Goal: Task Accomplishment & Management: Use online tool/utility

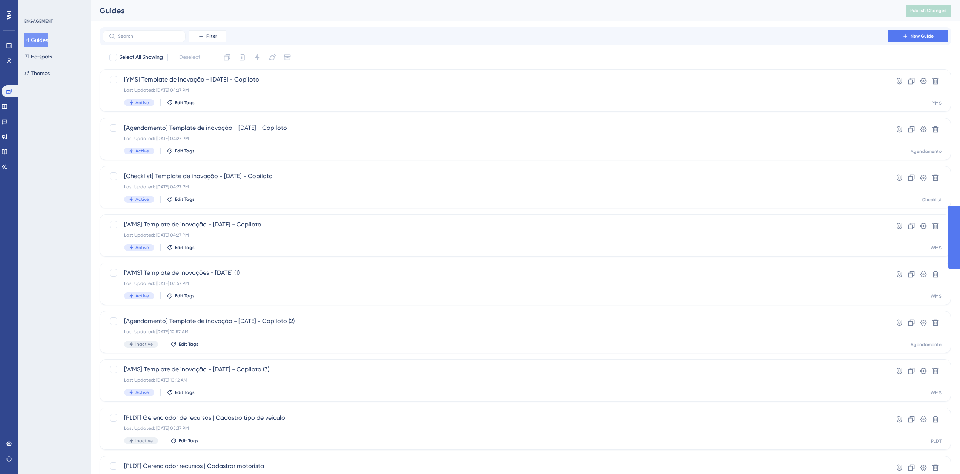
click at [44, 41] on button "Guides" at bounding box center [36, 40] width 24 height 14
click at [11, 95] on link at bounding box center [11, 91] width 18 height 12
click at [7, 108] on icon at bounding box center [4, 106] width 5 height 5
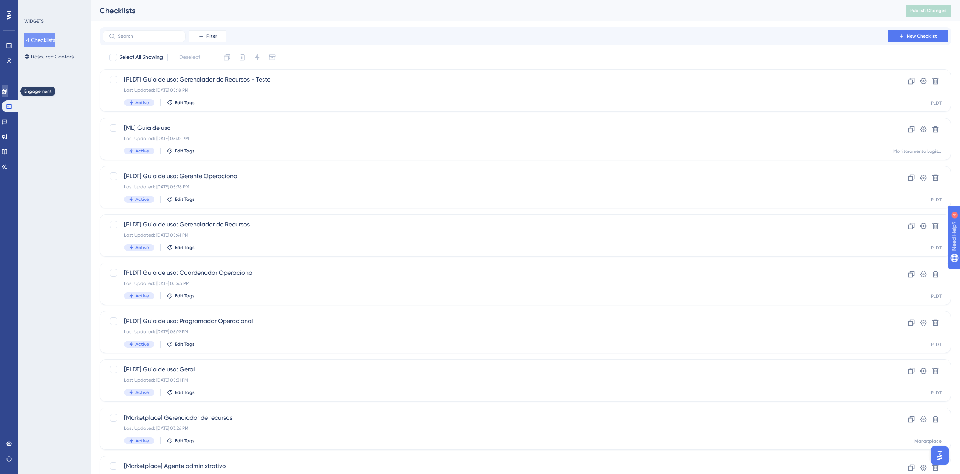
click at [8, 89] on icon at bounding box center [5, 91] width 6 height 6
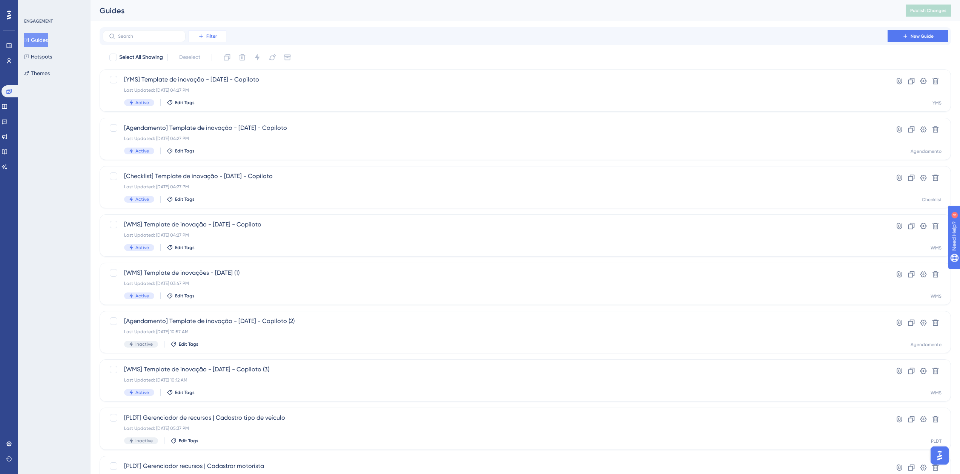
click at [219, 39] on button "Filter" at bounding box center [208, 36] width 38 height 12
click at [229, 89] on div "Containers Containers" at bounding box center [215, 87] width 43 height 15
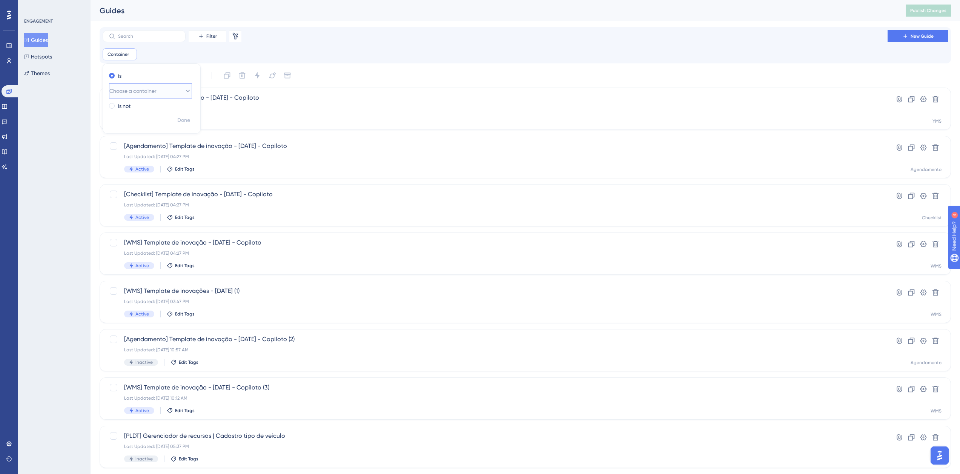
click at [186, 88] on button "Choose a container" at bounding box center [150, 90] width 83 height 15
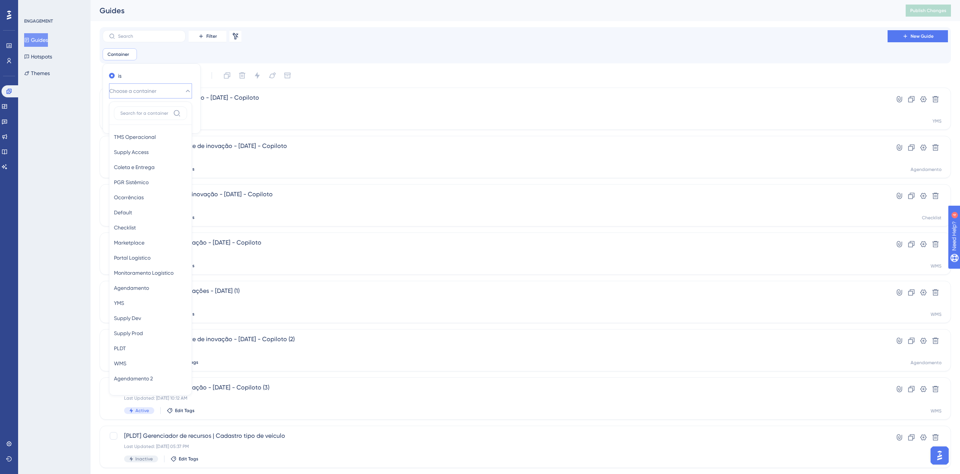
scroll to position [11, 0]
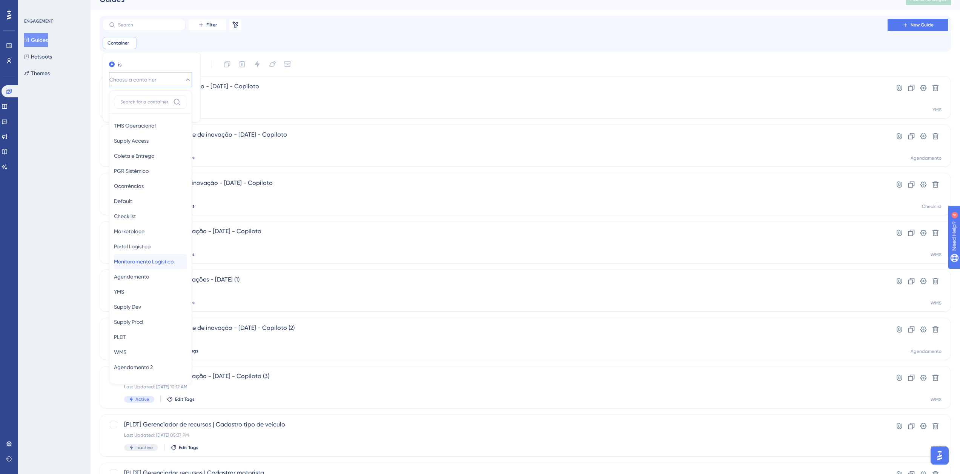
click at [151, 266] on div "Monitoramento Logístico Monitoramento Logístico" at bounding box center [150, 261] width 73 height 15
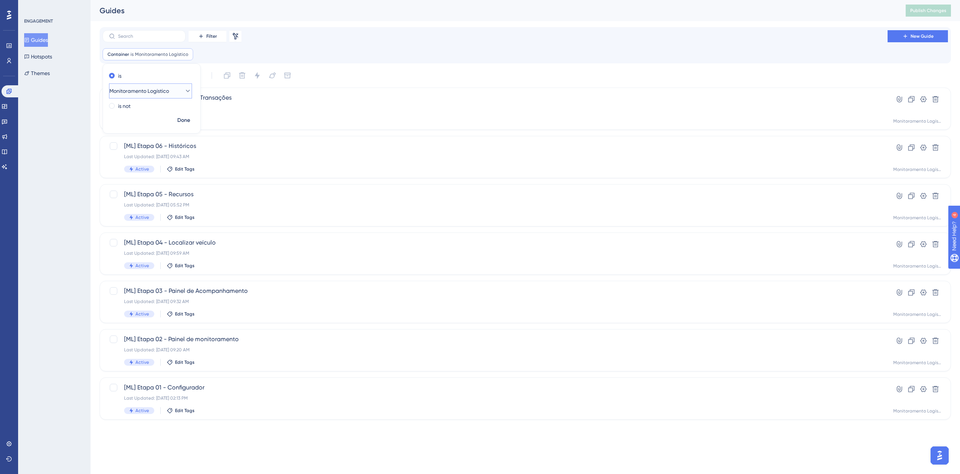
scroll to position [0, 0]
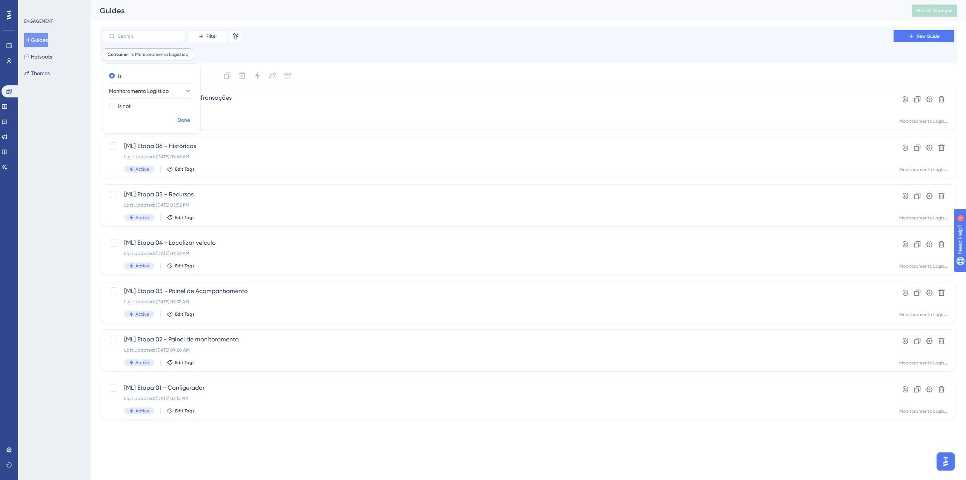
click at [189, 118] on span "Done" at bounding box center [183, 120] width 13 height 9
click at [275, 393] on div "[ML] Etapa 01 - Configurador Last Updated: [DATE] 02:13 PM Active Edit Tags" at bounding box center [498, 398] width 748 height 31
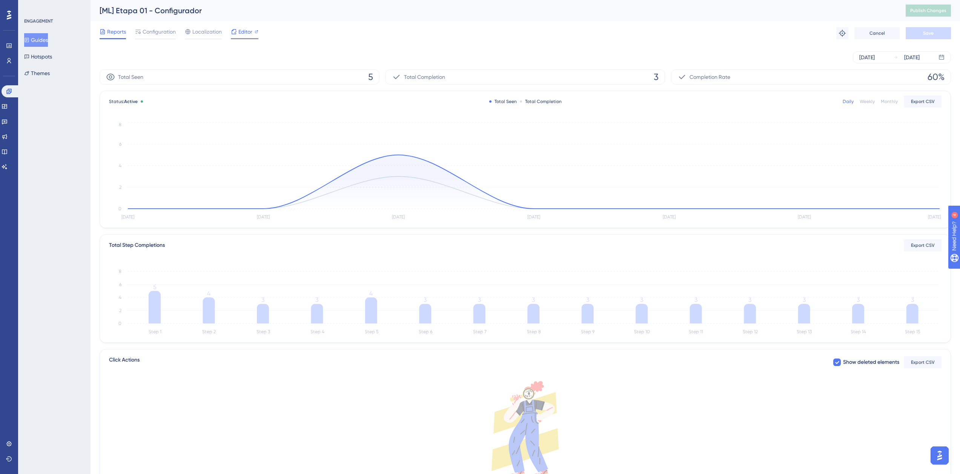
click at [241, 31] on span "Editor" at bounding box center [245, 31] width 14 height 9
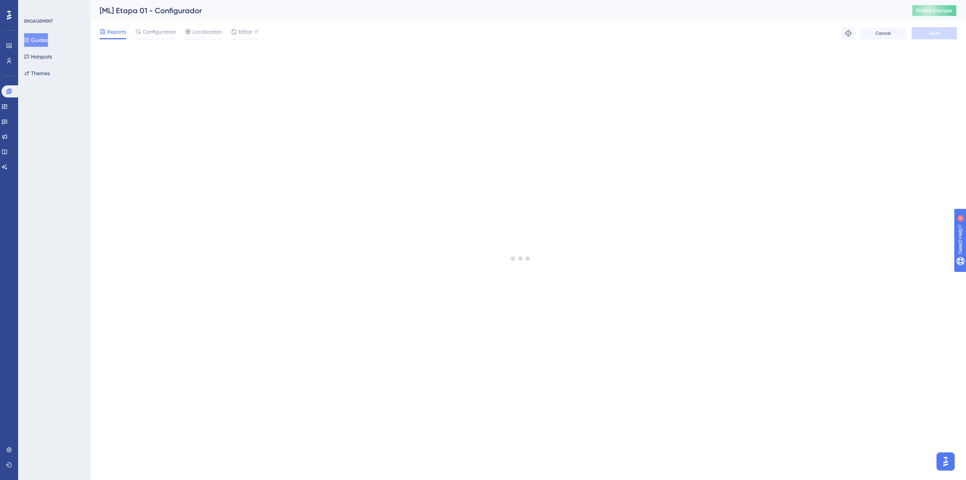
click at [946, 10] on span "Publish Changes" at bounding box center [934, 11] width 36 height 6
